Goal: Find contact information: Find contact information

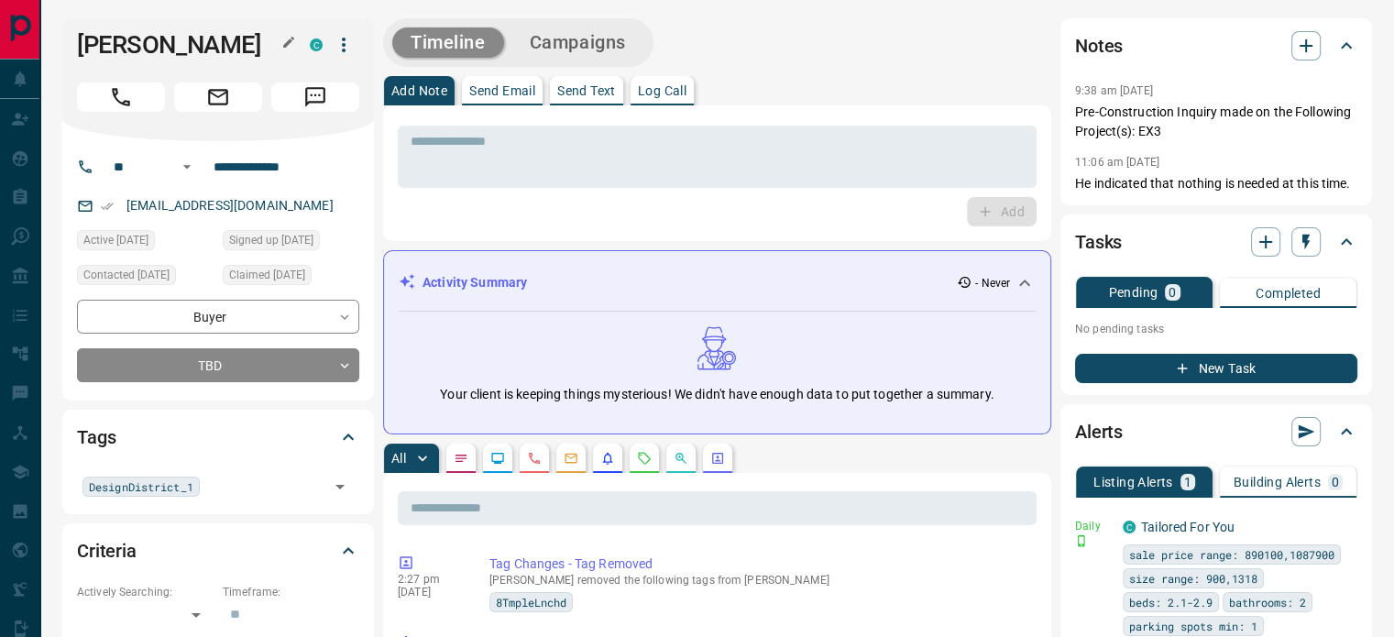
click at [295, 39] on icon "button" at bounding box center [288, 42] width 15 height 15
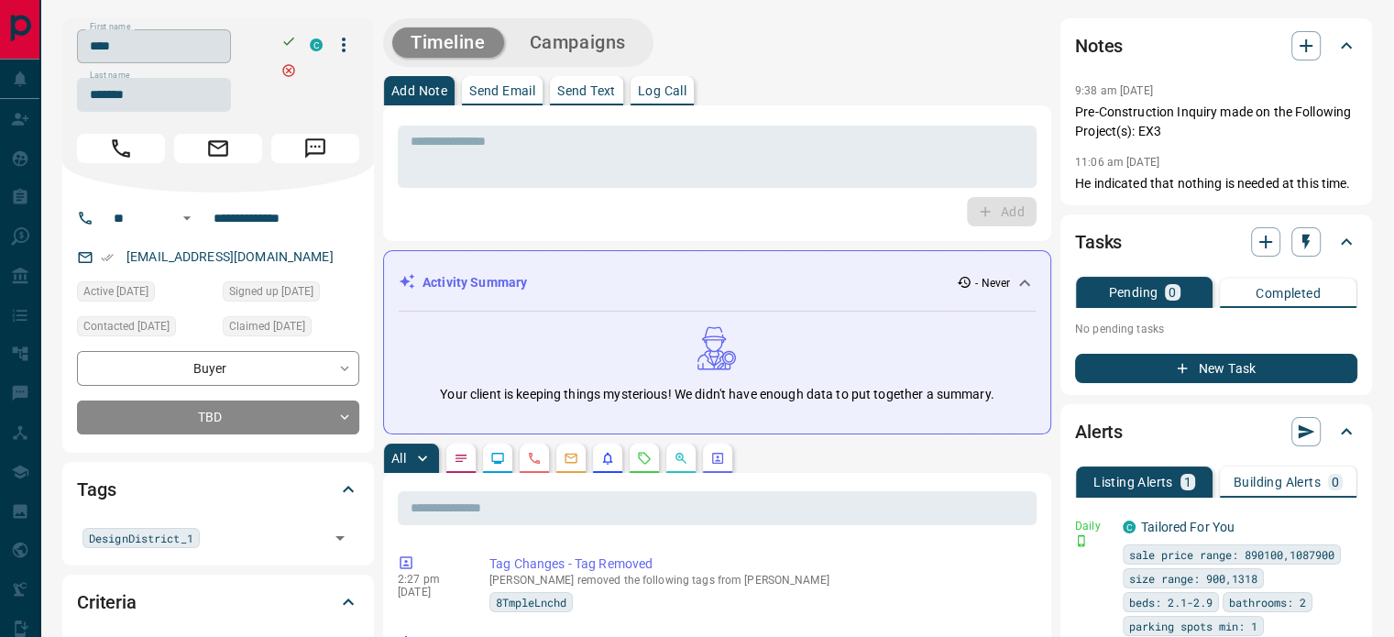
click at [176, 57] on input "****" at bounding box center [154, 46] width 154 height 34
click at [132, 90] on input "*******" at bounding box center [154, 95] width 154 height 34
click at [264, 223] on input "**********" at bounding box center [277, 218] width 143 height 29
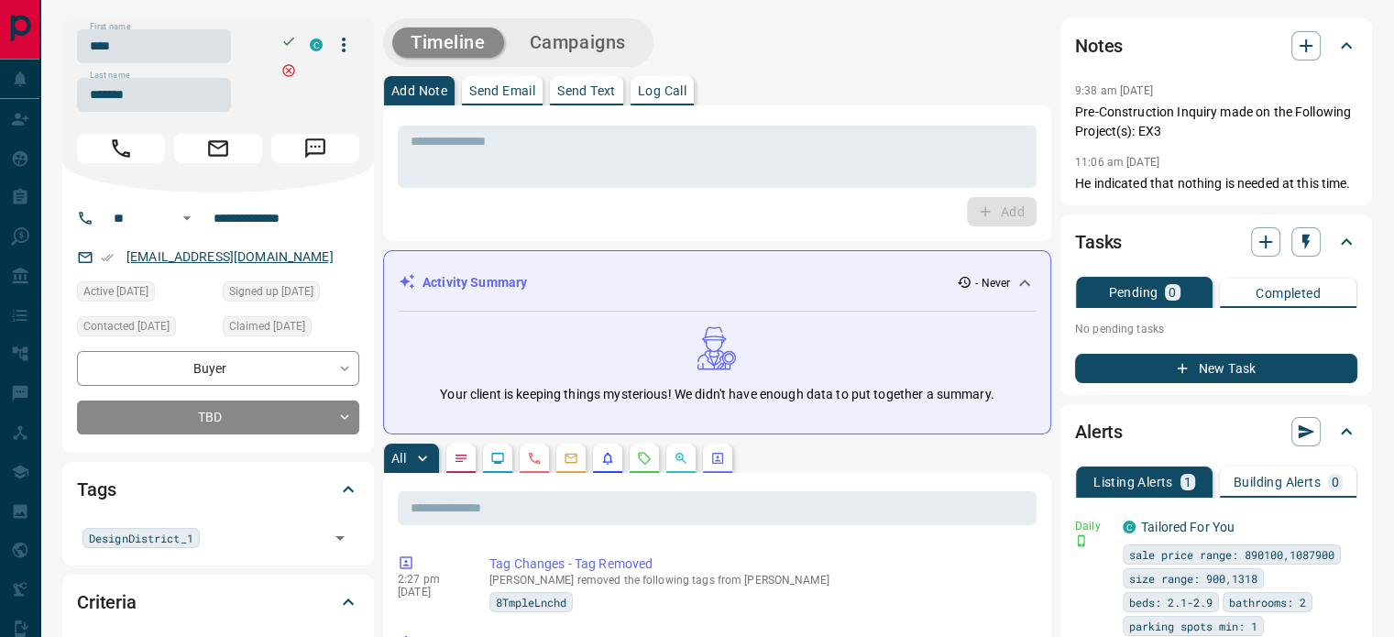
drag, startPoint x: 302, startPoint y: 259, endPoint x: 227, endPoint y: 259, distance: 74.3
click at [240, 259] on div "[EMAIL_ADDRESS][DOMAIN_NAME]" at bounding box center [218, 257] width 282 height 30
click at [160, 259] on link "[EMAIL_ADDRESS][DOMAIN_NAME]" at bounding box center [230, 256] width 207 height 15
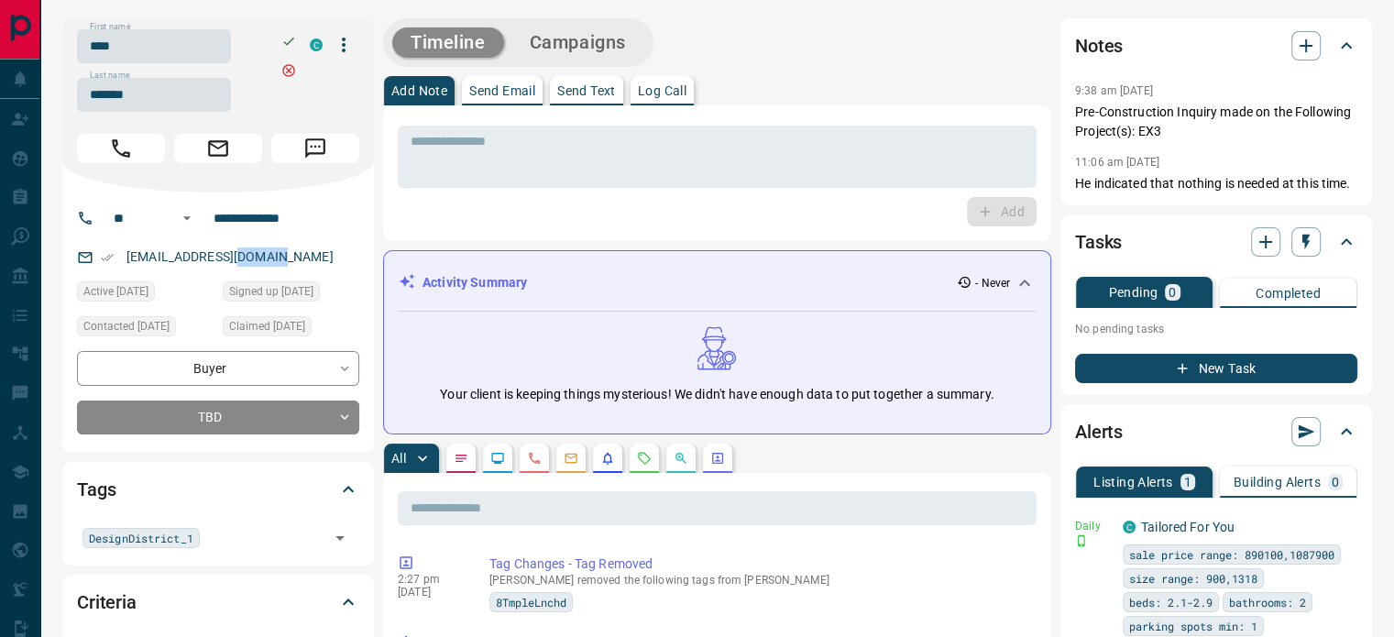
click at [293, 248] on div "[EMAIL_ADDRESS][DOMAIN_NAME]" at bounding box center [218, 257] width 282 height 30
drag, startPoint x: 288, startPoint y: 258, endPoint x: 129, endPoint y: 256, distance: 158.6
click at [129, 256] on p "[EMAIL_ADDRESS][DOMAIN_NAME]" at bounding box center [230, 257] width 218 height 30
copy link "[EMAIL_ADDRESS][DOMAIN_NAME]"
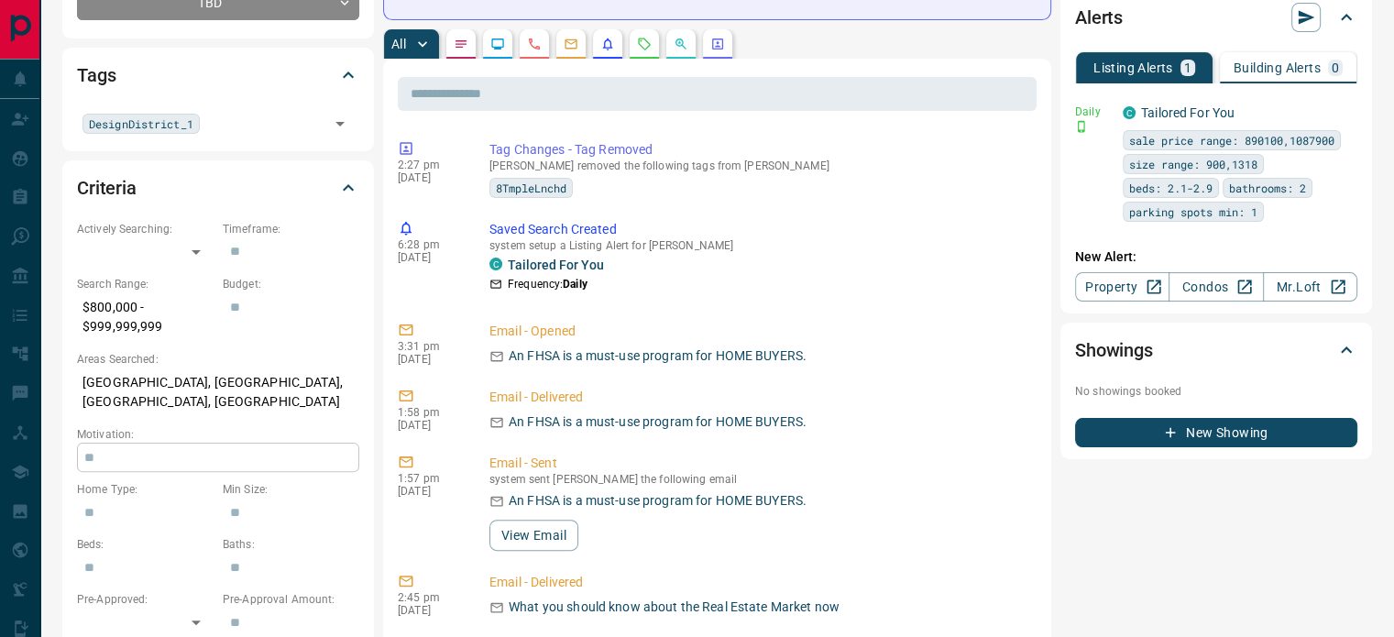
scroll to position [550, 0]
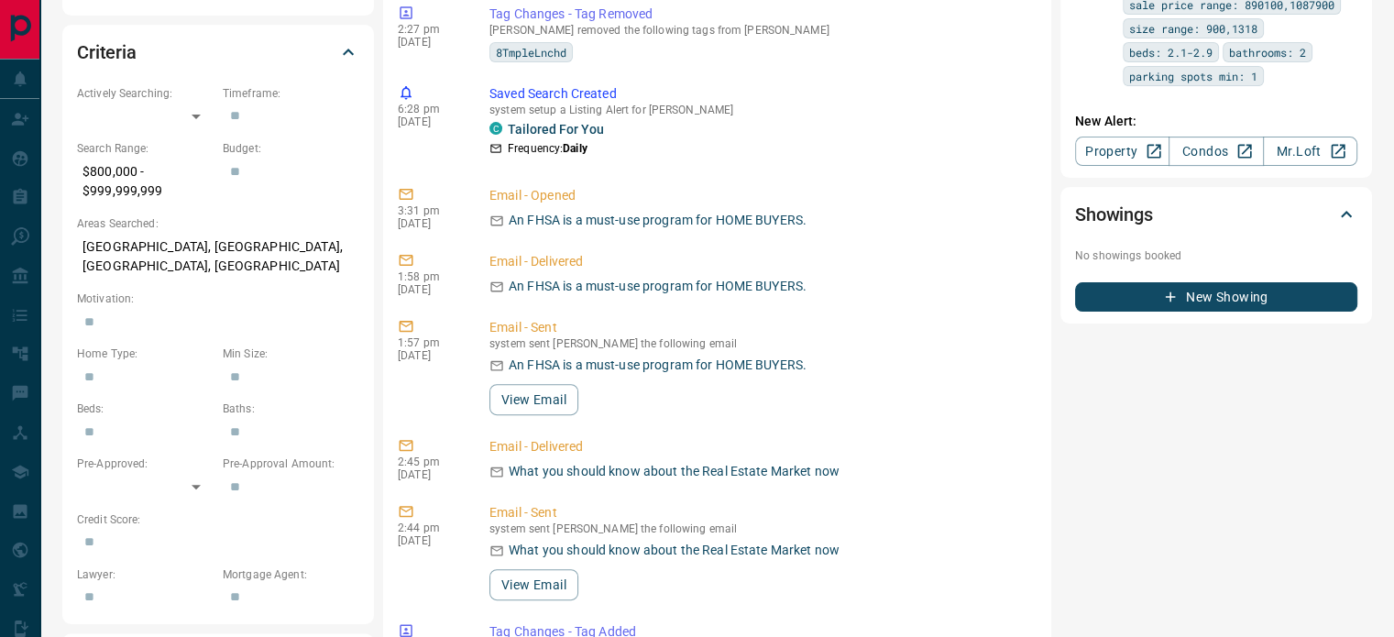
click at [152, 256] on p "[GEOGRAPHIC_DATA], [GEOGRAPHIC_DATA], [GEOGRAPHIC_DATA], [GEOGRAPHIC_DATA]" at bounding box center [218, 257] width 282 height 50
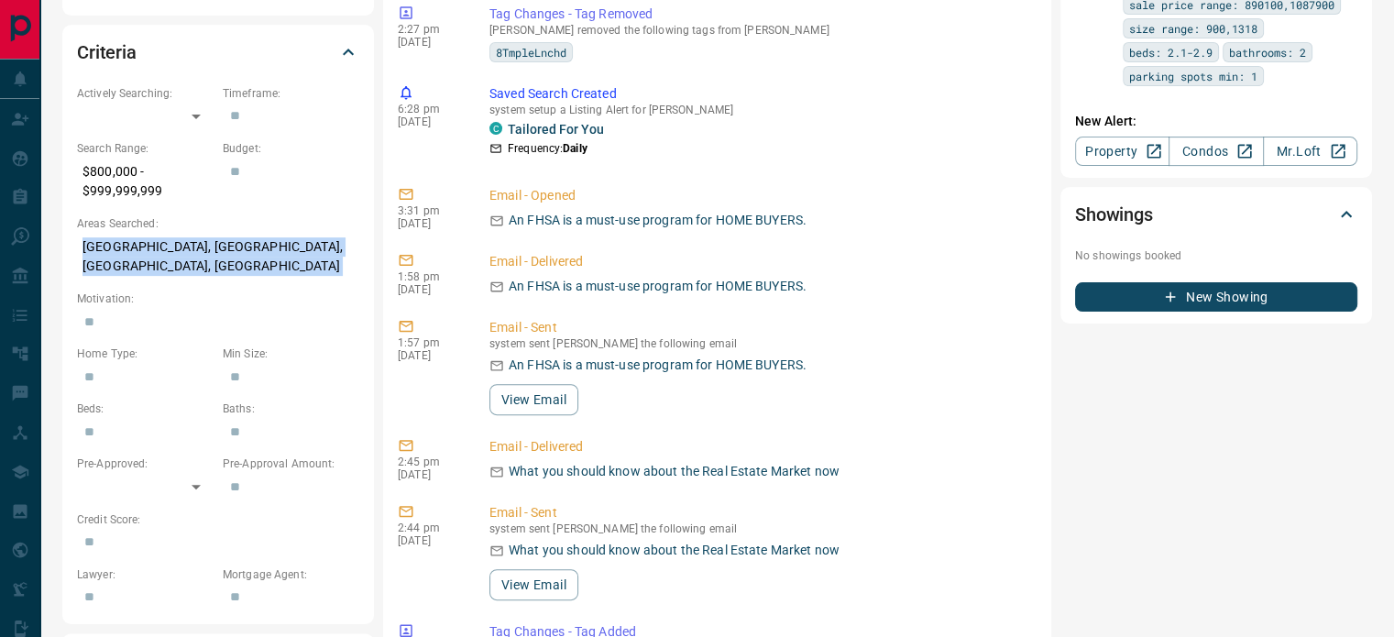
click at [152, 256] on p "[GEOGRAPHIC_DATA], [GEOGRAPHIC_DATA], [GEOGRAPHIC_DATA], [GEOGRAPHIC_DATA]" at bounding box center [218, 257] width 282 height 50
copy p "[GEOGRAPHIC_DATA], [GEOGRAPHIC_DATA], [GEOGRAPHIC_DATA], [GEOGRAPHIC_DATA]"
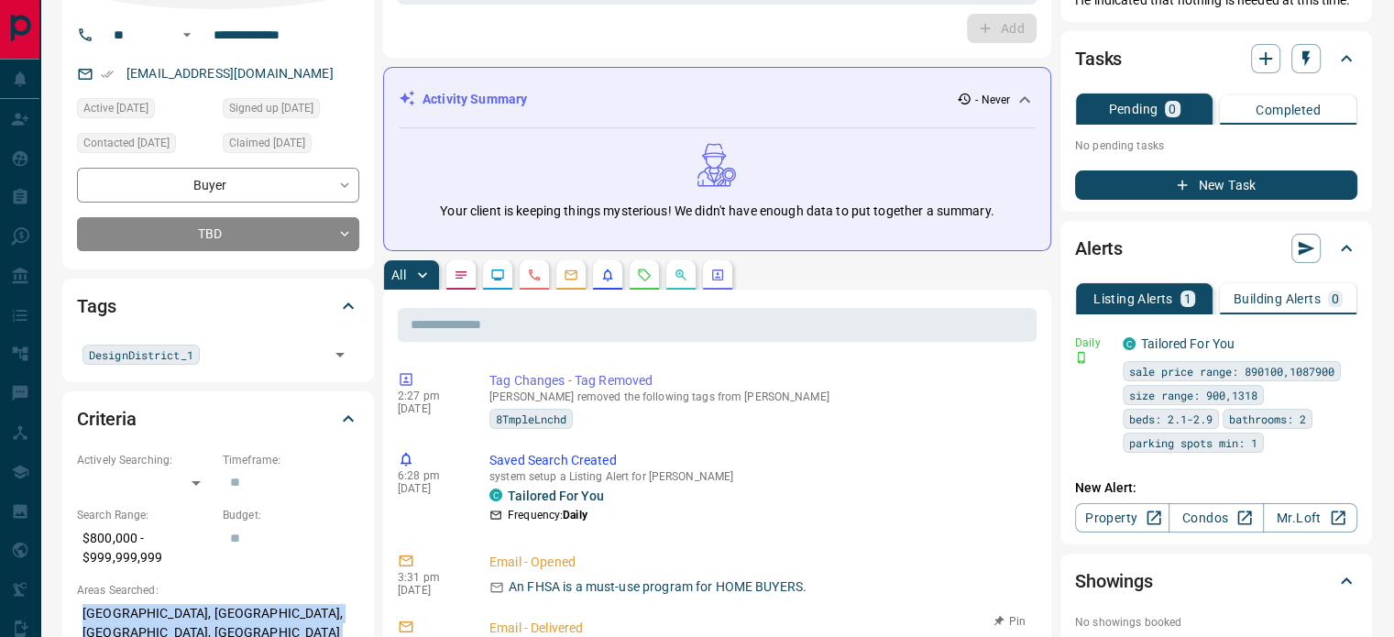
scroll to position [0, 0]
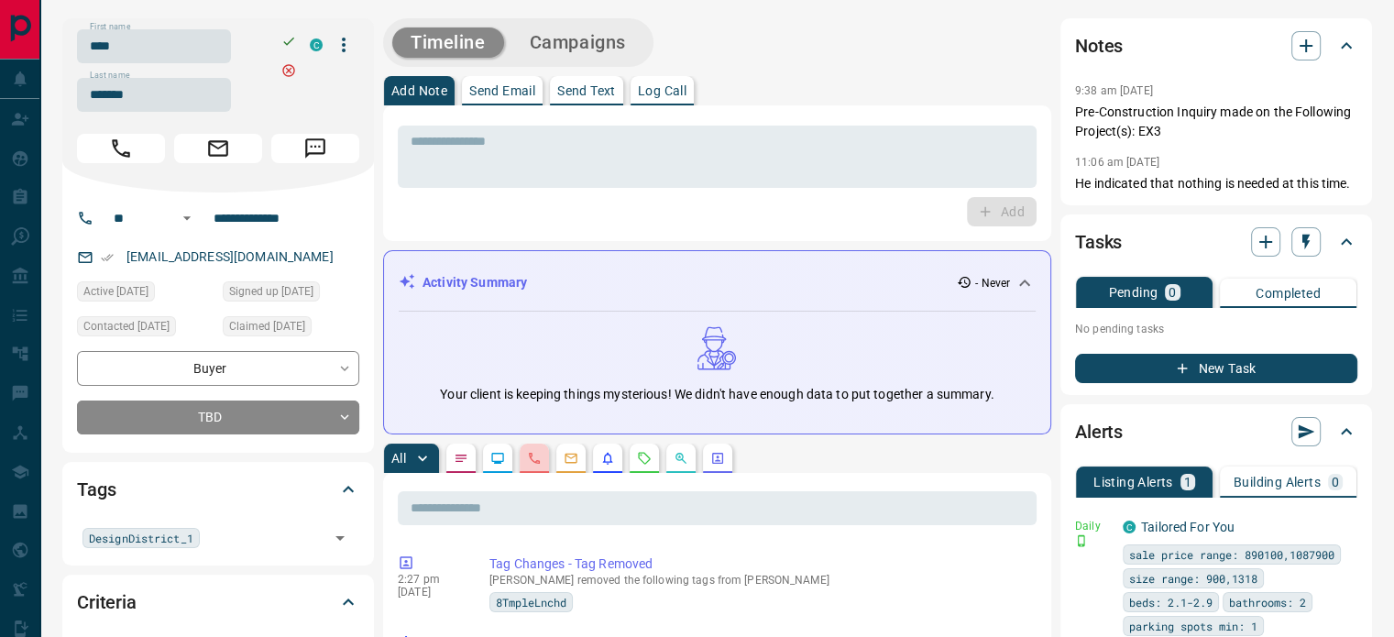
click at [530, 446] on button "button" at bounding box center [534, 458] width 29 height 29
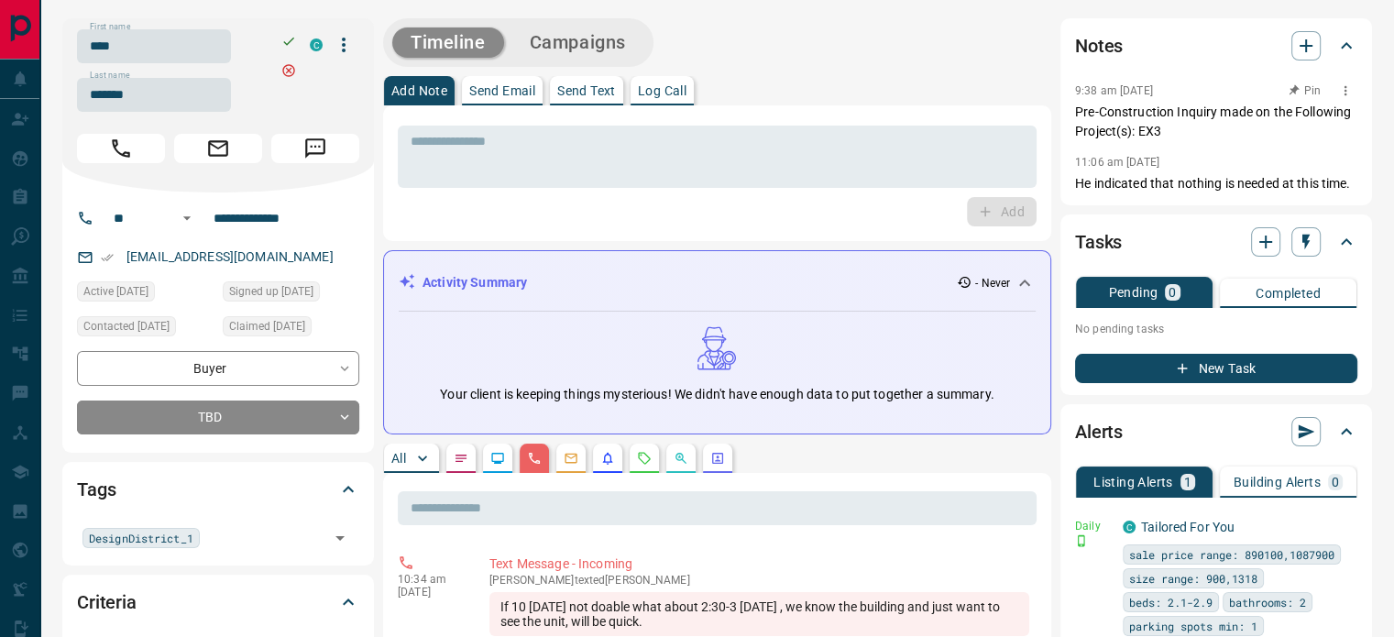
click at [1085, 109] on p "Pre-Construction Inquiry made on the Following Project(s): EX3" at bounding box center [1216, 122] width 282 height 39
click at [1078, 107] on p "Pre-Construction Inquiry made on the Following Project(s): EX3" at bounding box center [1216, 122] width 282 height 39
click at [1115, 121] on p "Pre-Construction Inquiry made on the Following Project(s): EX3" at bounding box center [1216, 122] width 282 height 39
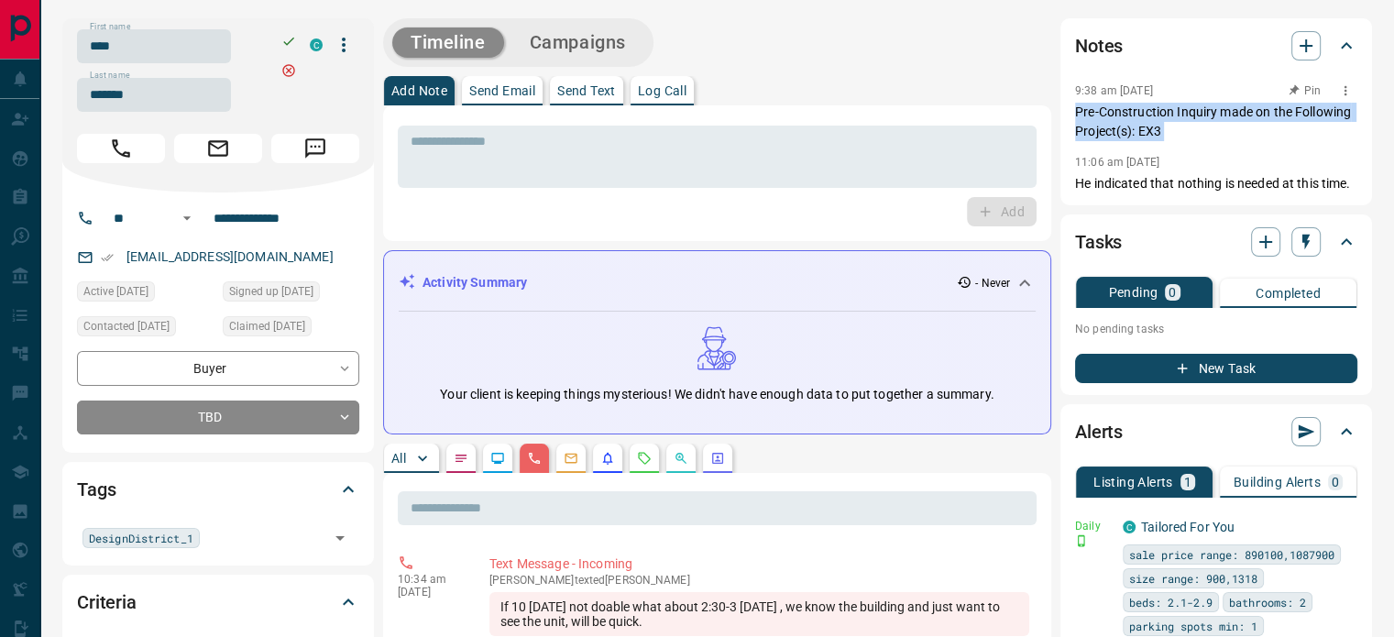
click at [1115, 121] on p "Pre-Construction Inquiry made on the Following Project(s): EX3" at bounding box center [1216, 122] width 282 height 39
copy p "Pre-Construction Inquiry made on the Following Project(s): EX3"
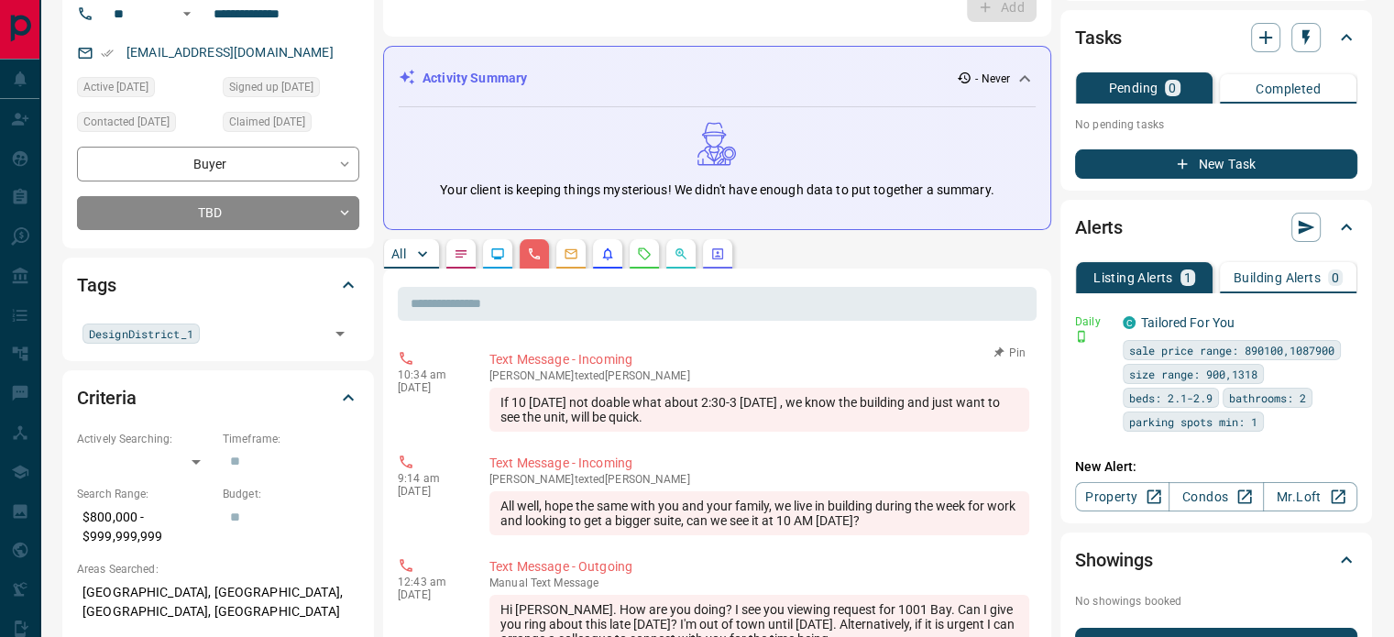
scroll to position [183, 0]
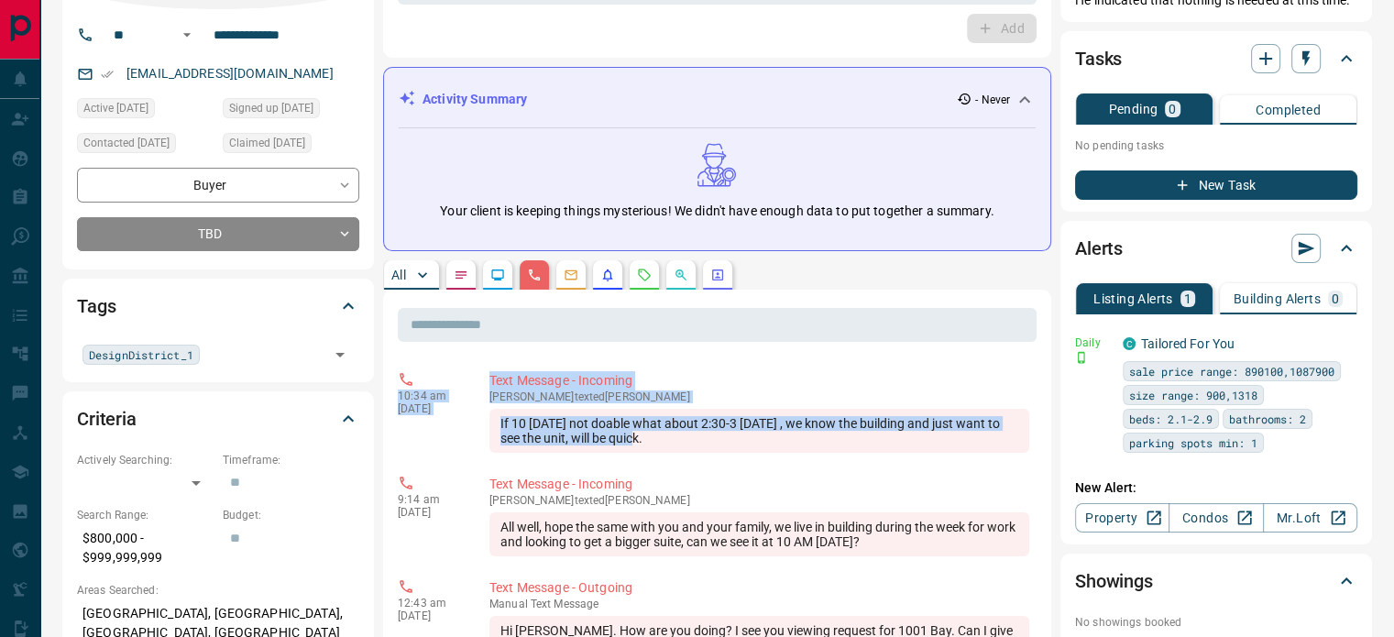
copy div "10:34 am [DATE] Text Message - Incoming [PERSON_NAME] texted [PERSON_NAME] If 1…"
drag, startPoint x: 635, startPoint y: 439, endPoint x: 393, endPoint y: 393, distance: 246.3
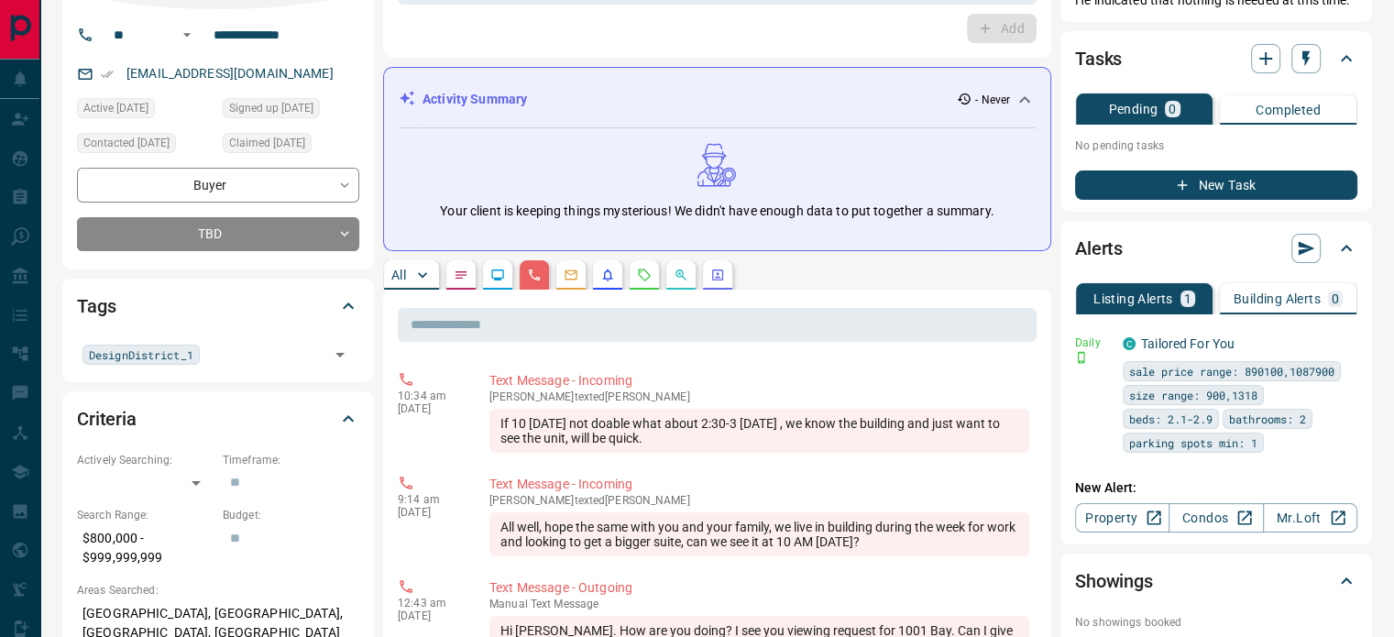
scroll to position [0, 0]
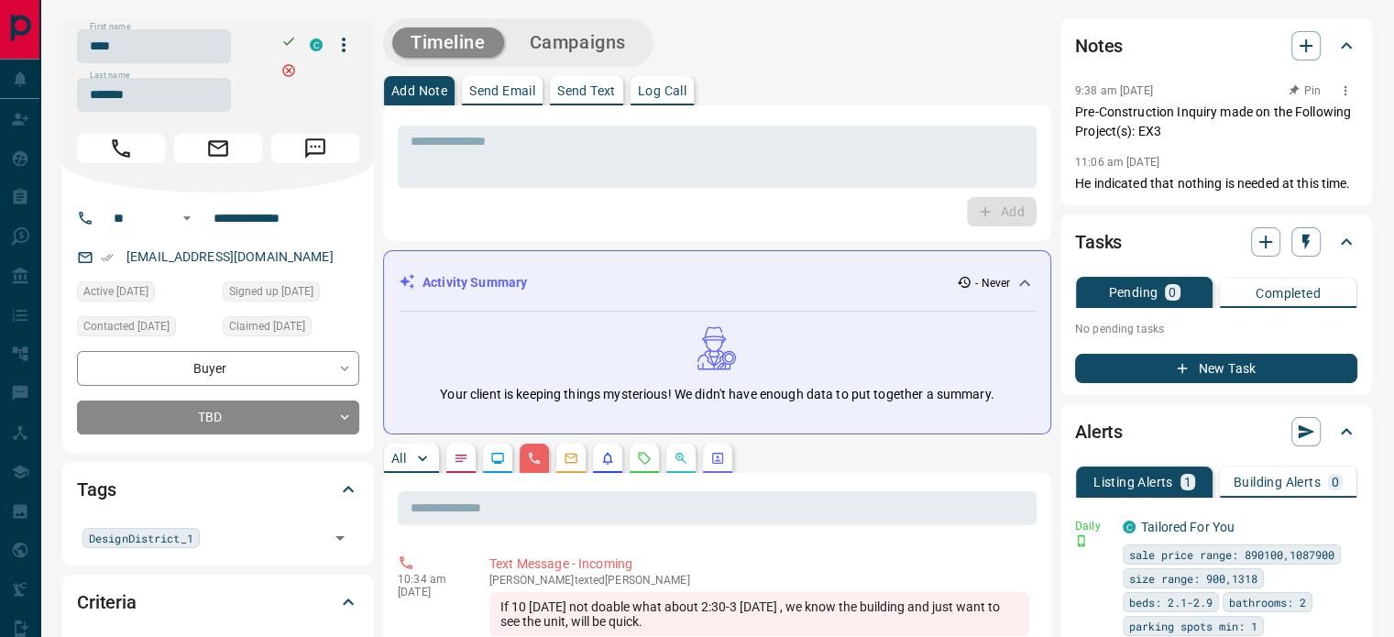
click at [1170, 127] on p "Pre-Construction Inquiry made on the Following Project(s): EX3" at bounding box center [1216, 122] width 282 height 39
drag, startPoint x: 1170, startPoint y: 127, endPoint x: 1074, endPoint y: 104, distance: 98.1
click at [1074, 104] on div "Notes 9:38 am [DATE] Pin Pre-Construction Inquiry made on the Following Project…" at bounding box center [1217, 111] width 312 height 187
click at [1074, 104] on div "Notes 9:38 am [DATE] Pre-Construction Inquiry made on the Following Project(s):…" at bounding box center [1217, 111] width 312 height 187
